Goal: Task Accomplishment & Management: Use online tool/utility

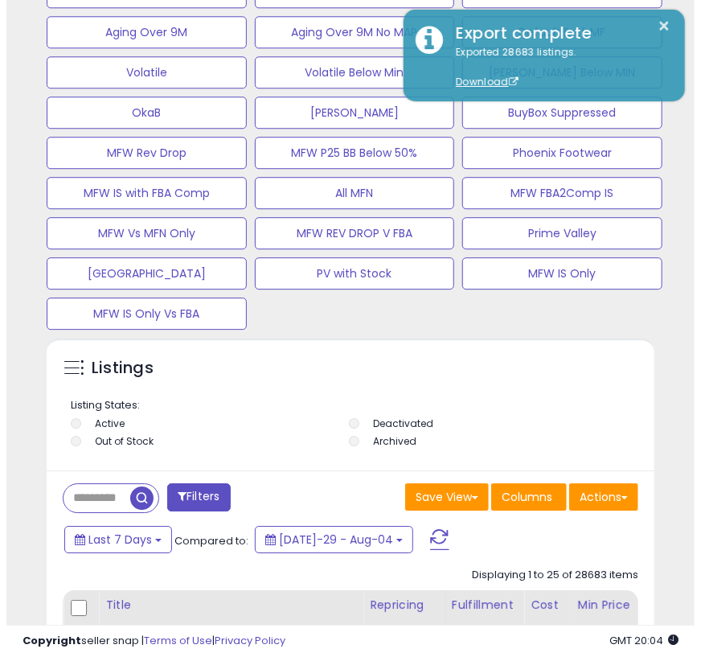
scroll to position [1325, 0]
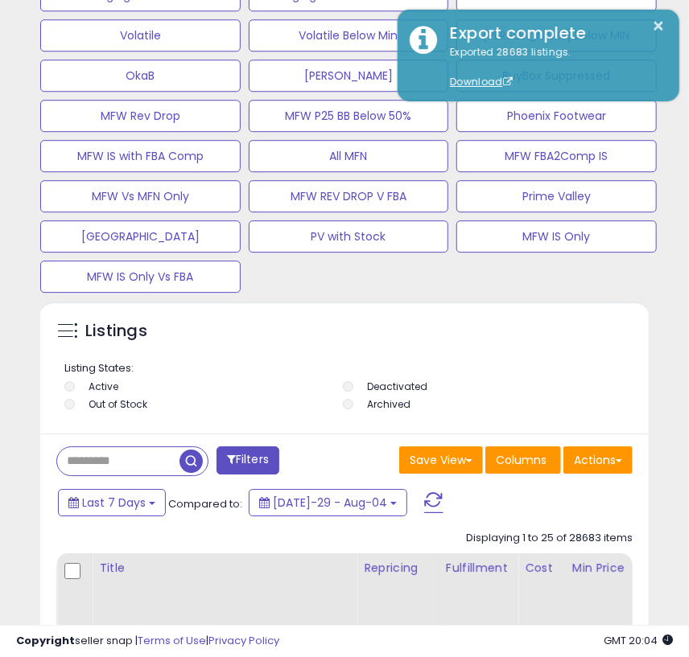
click at [109, 463] on input "text" at bounding box center [118, 461] width 122 height 28
paste input "**********"
click at [200, 463] on span "button" at bounding box center [190, 461] width 23 height 23
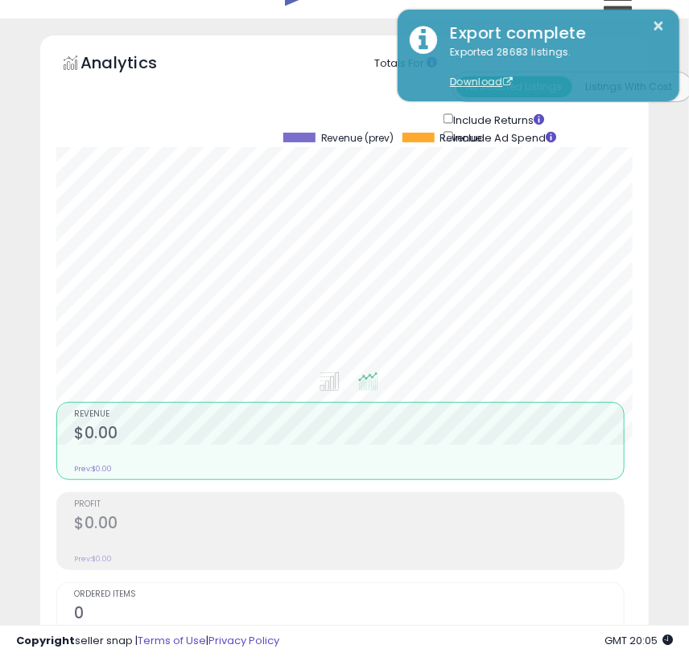
scroll to position [31, 0]
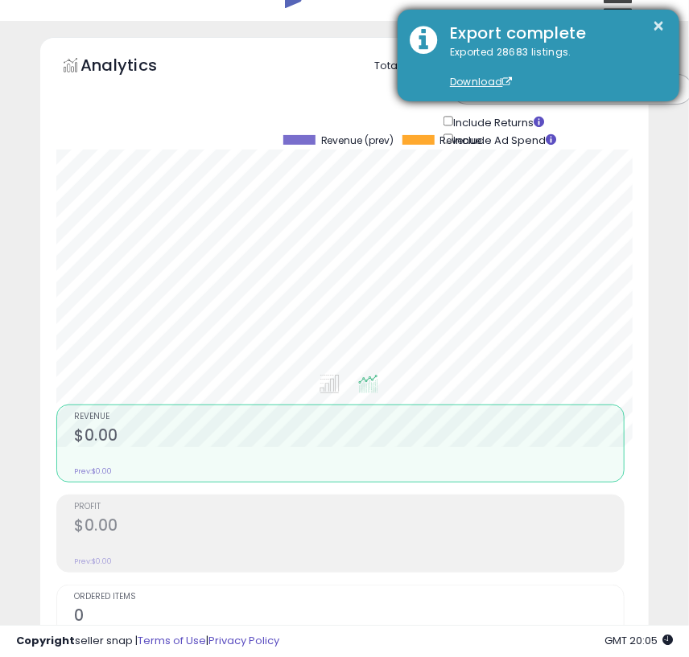
click at [668, 24] on div "× Export complete Exported 28683 listings. Download" at bounding box center [538, 56] width 282 height 92
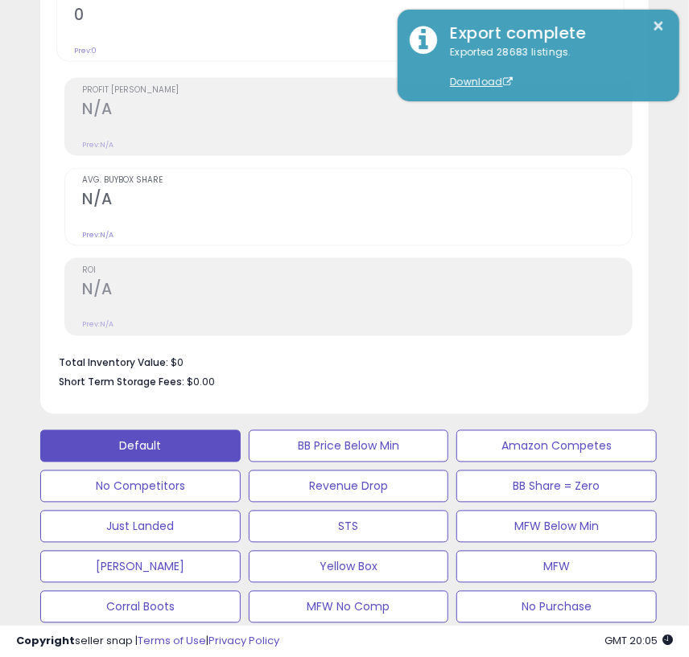
scroll to position [711, 0]
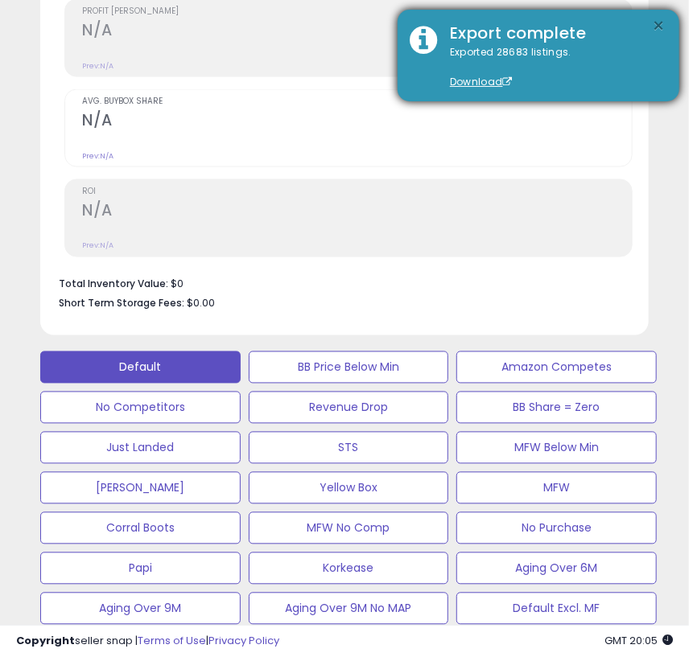
click at [657, 30] on button "×" at bounding box center [658, 26] width 13 height 20
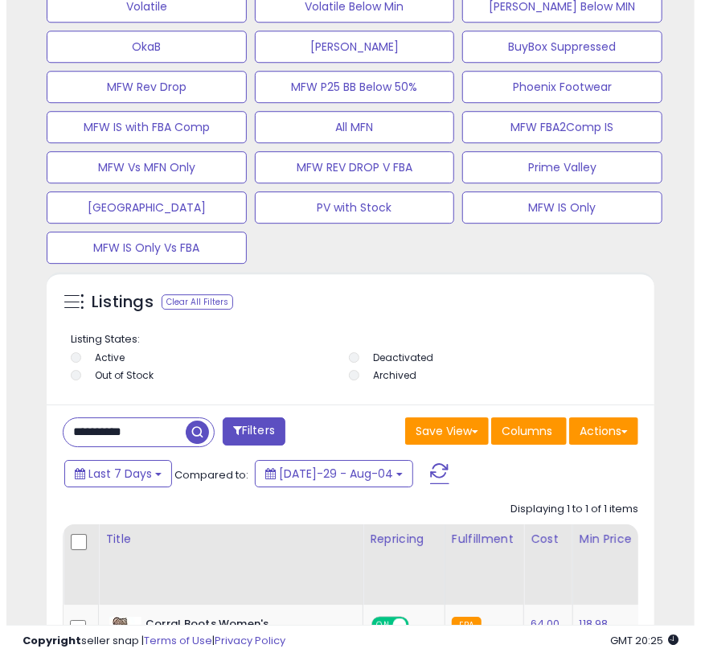
scroll to position [1355, 0]
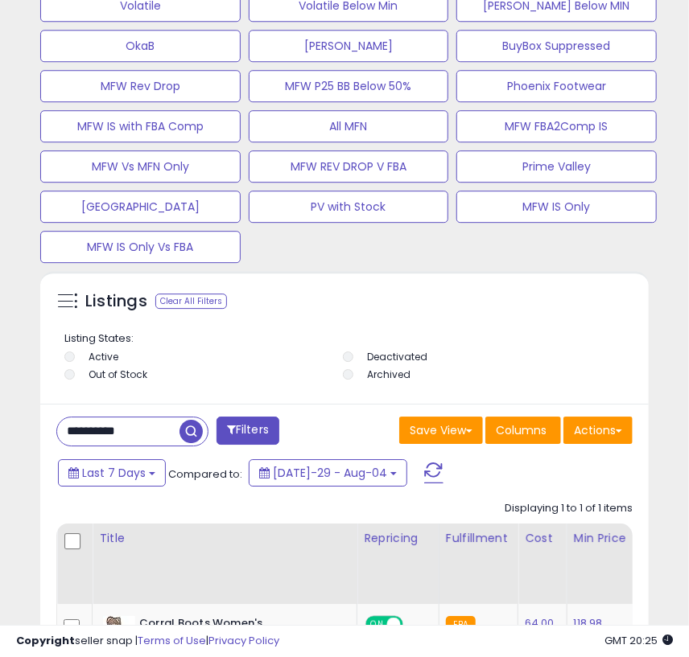
click at [156, 433] on input "**********" at bounding box center [118, 432] width 122 height 28
paste input "text"
type input "**********"
click at [195, 434] on span "button" at bounding box center [190, 431] width 23 height 23
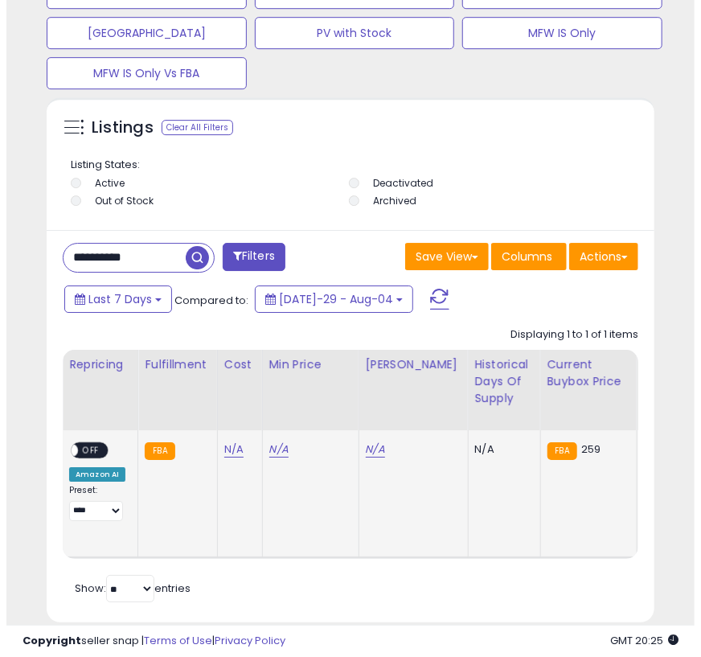
scroll to position [0, 0]
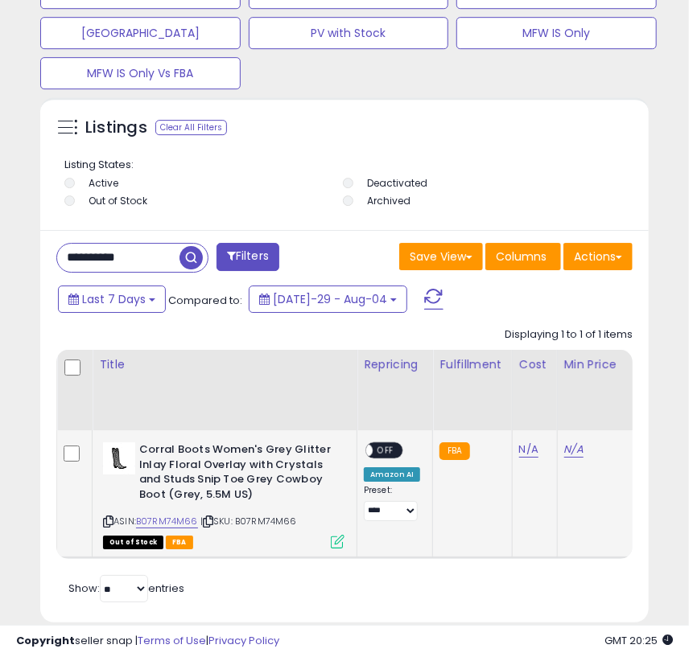
click at [262, 525] on span "| SKU: B07RM74M66" at bounding box center [248, 521] width 97 height 13
copy span "B07RM74M66"
click at [599, 267] on button "Actions" at bounding box center [597, 256] width 69 height 27
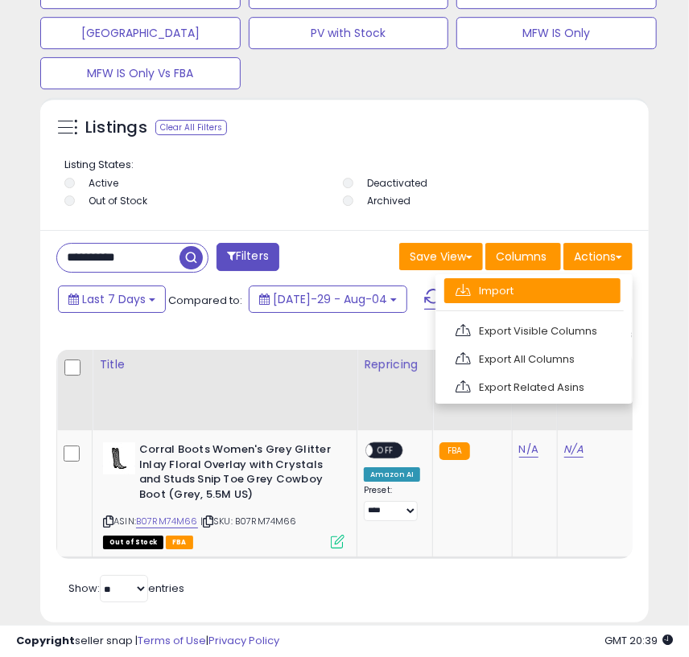
click at [584, 298] on link "Import" at bounding box center [532, 290] width 176 height 25
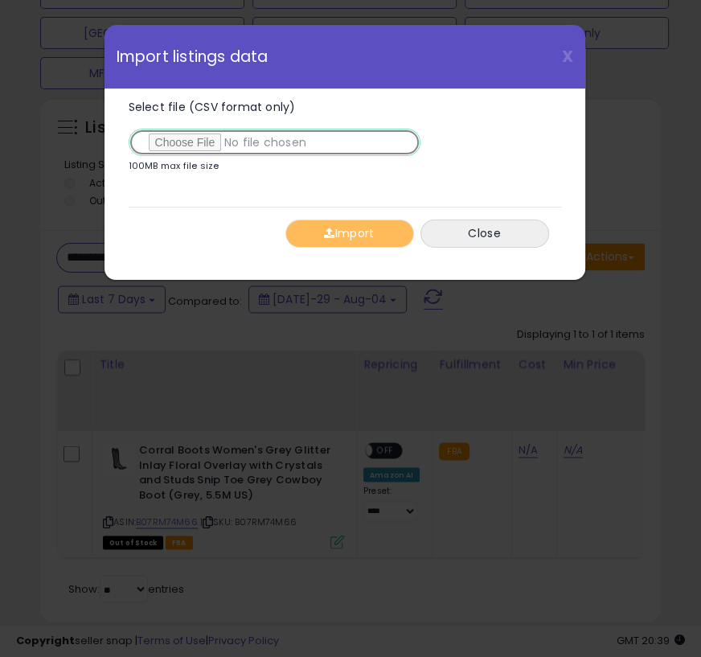
click at [182, 134] on input "Select file (CSV format only)" at bounding box center [275, 142] width 292 height 27
type input "**********"
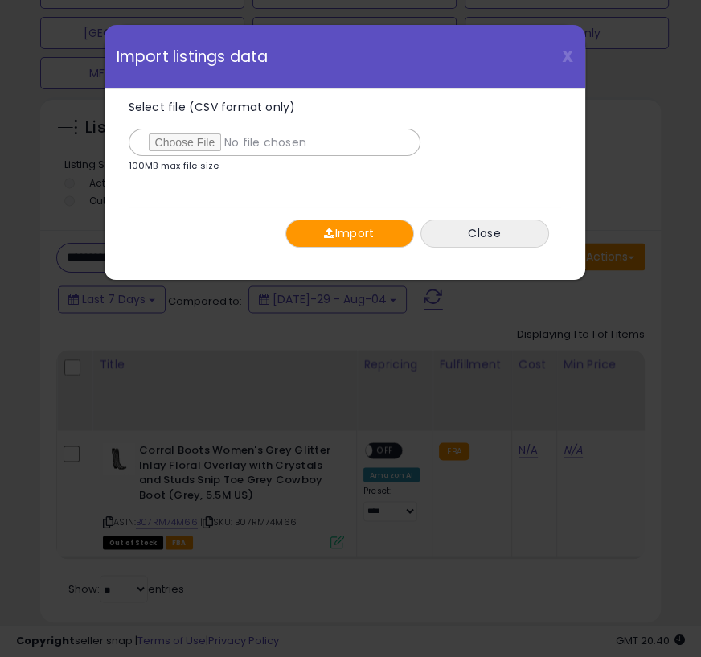
click at [378, 228] on button "Import" at bounding box center [350, 234] width 129 height 28
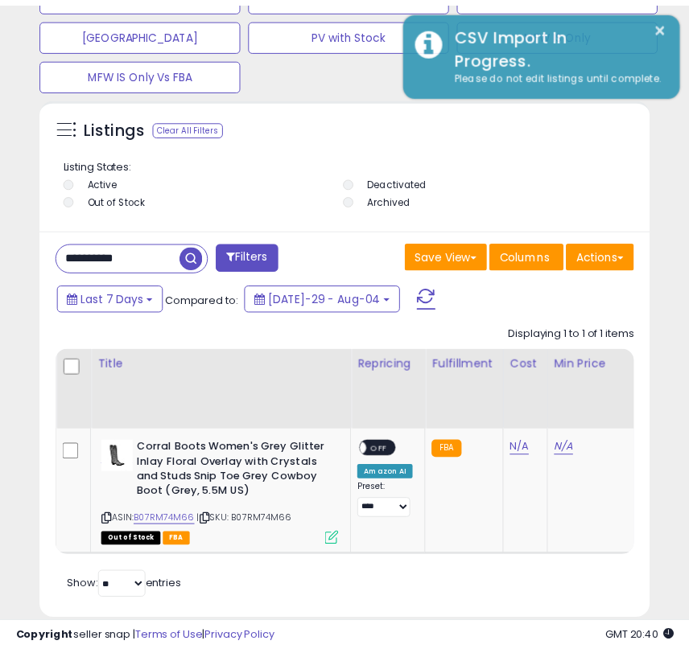
scroll to position [804153, 803866]
